Goal: Information Seeking & Learning: Check status

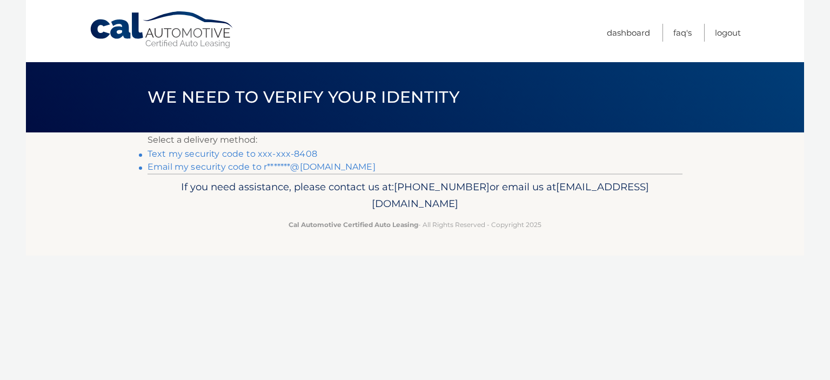
click at [216, 153] on link "Text my security code to xxx-xxx-8408" at bounding box center [232, 154] width 170 height 10
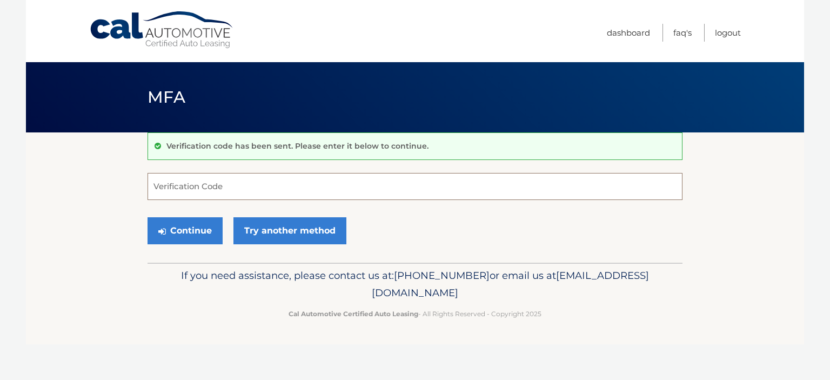
click at [186, 181] on input "Verification Code" at bounding box center [414, 186] width 535 height 27
type input "062903"
click at [194, 223] on button "Continue" at bounding box center [184, 230] width 75 height 27
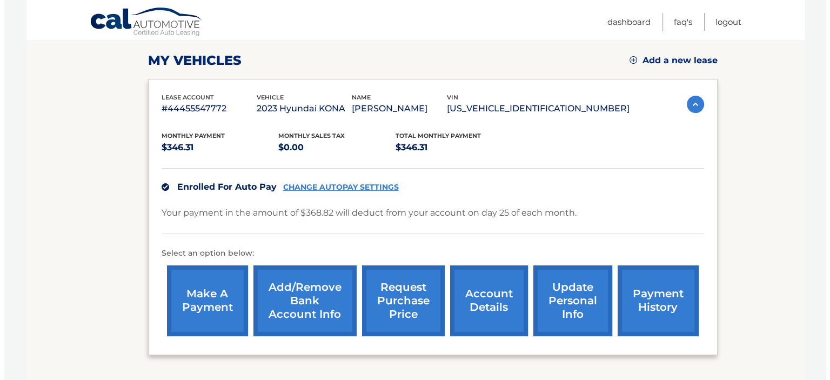
scroll to position [216, 0]
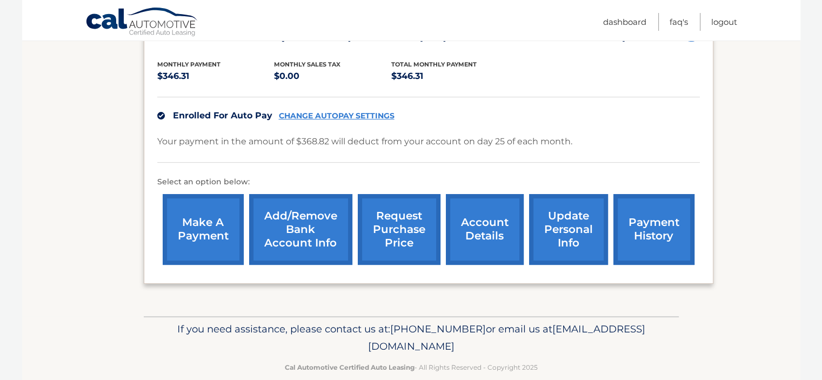
click at [420, 220] on link "request purchase price" at bounding box center [399, 229] width 83 height 71
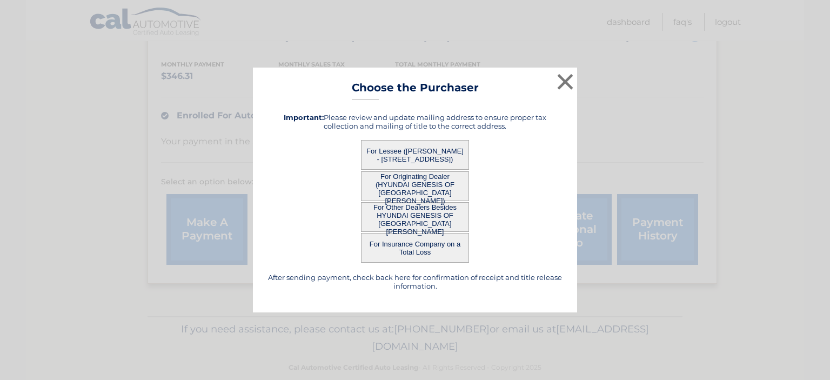
click at [408, 151] on button "For Lessee ([PERSON_NAME] - [STREET_ADDRESS])" at bounding box center [415, 155] width 108 height 30
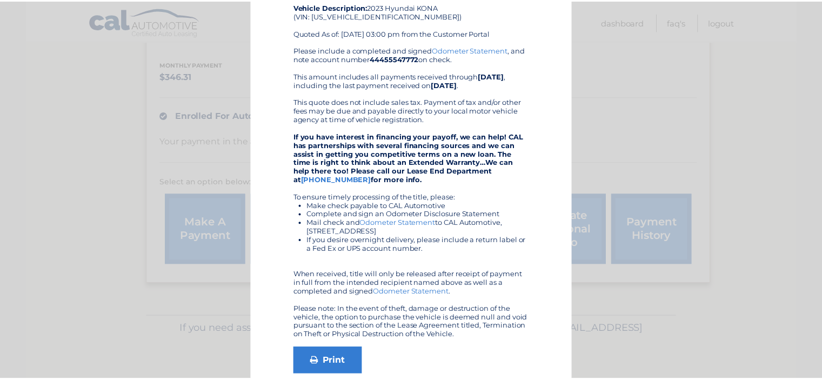
scroll to position [0, 0]
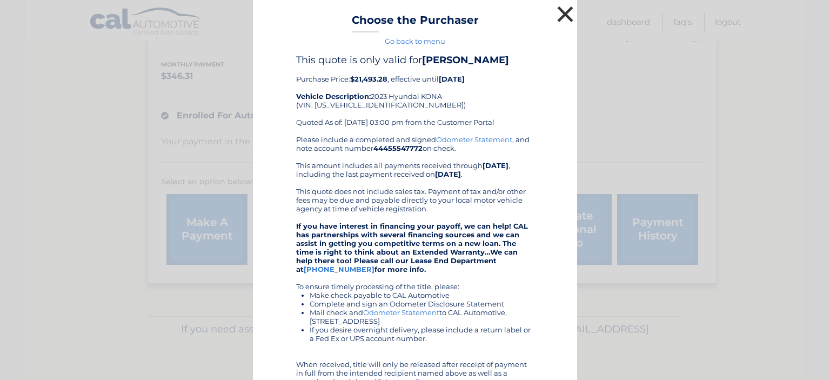
click at [560, 12] on button "×" at bounding box center [565, 14] width 22 height 22
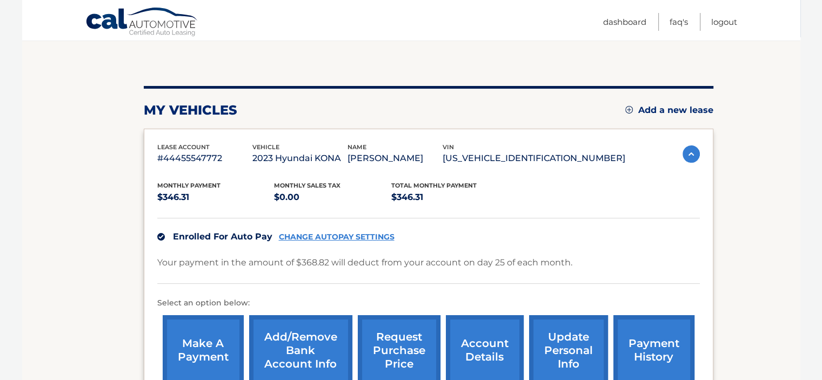
scroll to position [124, 0]
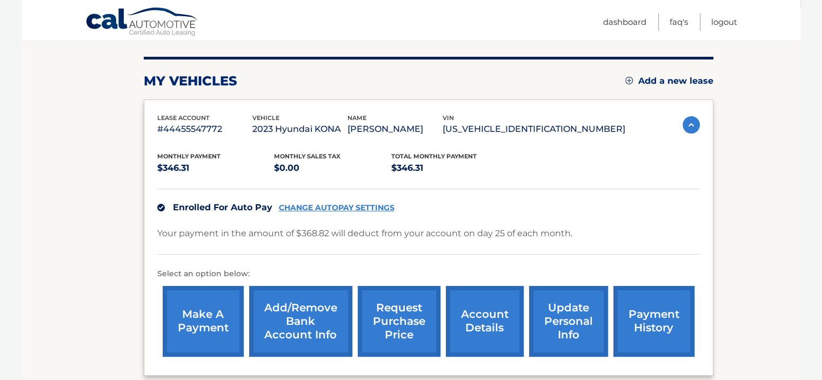
click at [408, 313] on link "request purchase price" at bounding box center [399, 321] width 83 height 71
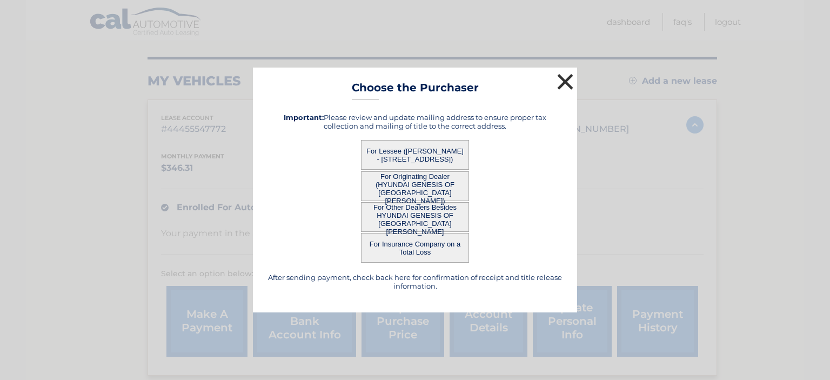
click at [564, 82] on button "×" at bounding box center [565, 82] width 22 height 22
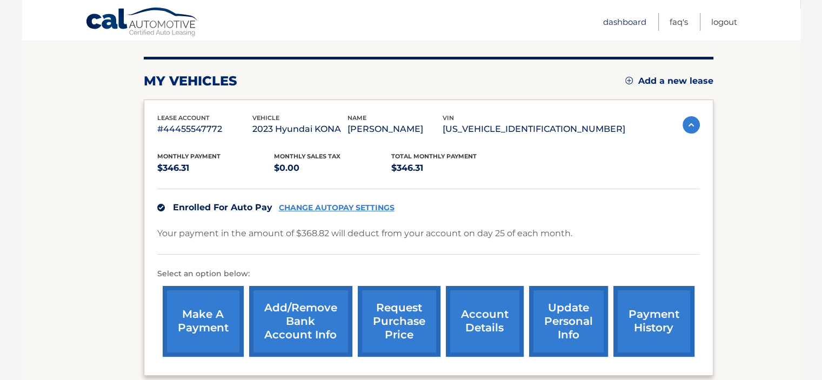
click at [624, 21] on link "Dashboard" at bounding box center [624, 22] width 43 height 18
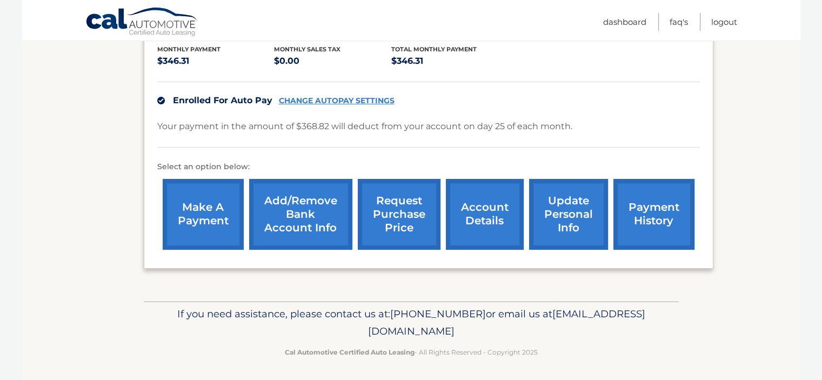
scroll to position [232, 0]
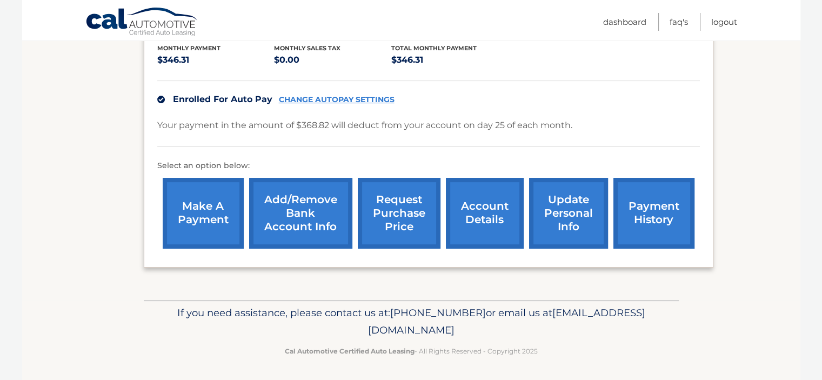
click at [471, 202] on link "account details" at bounding box center [485, 213] width 78 height 71
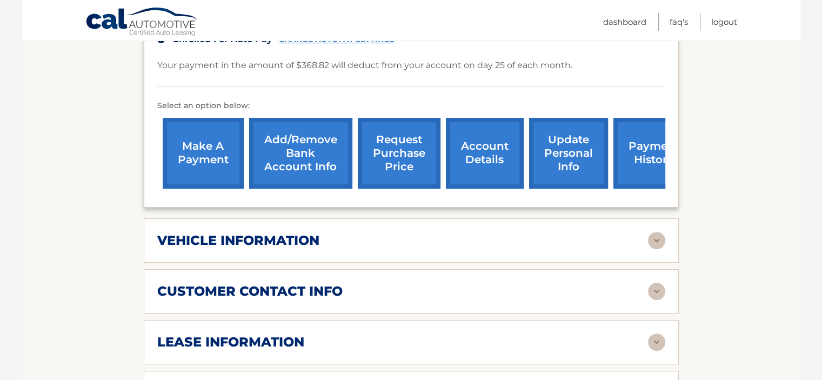
scroll to position [378, 0]
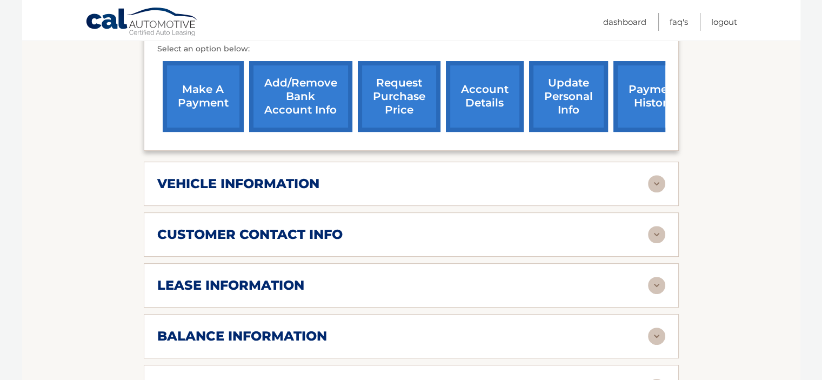
click at [248, 277] on h2 "lease information" at bounding box center [230, 285] width 147 height 16
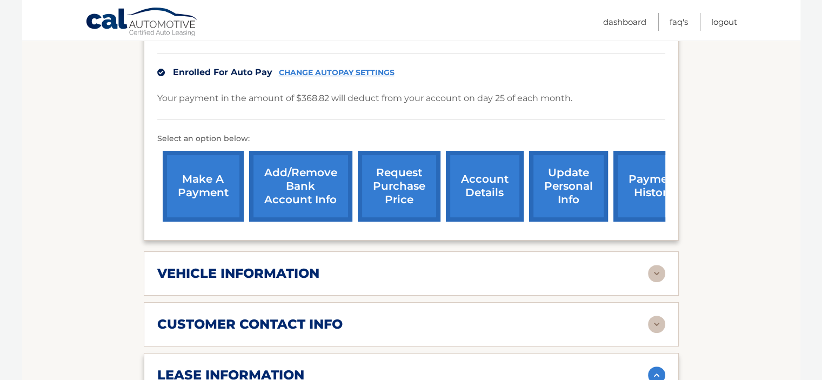
scroll to position [270, 0]
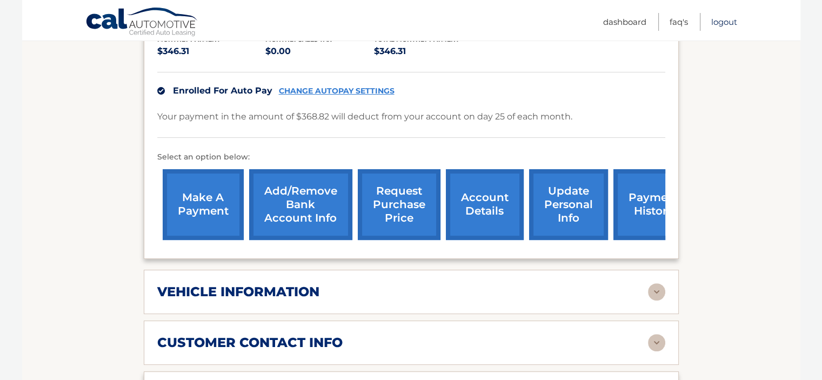
click at [730, 22] on link "Logout" at bounding box center [724, 22] width 26 height 18
